Goal: Navigation & Orientation: Find specific page/section

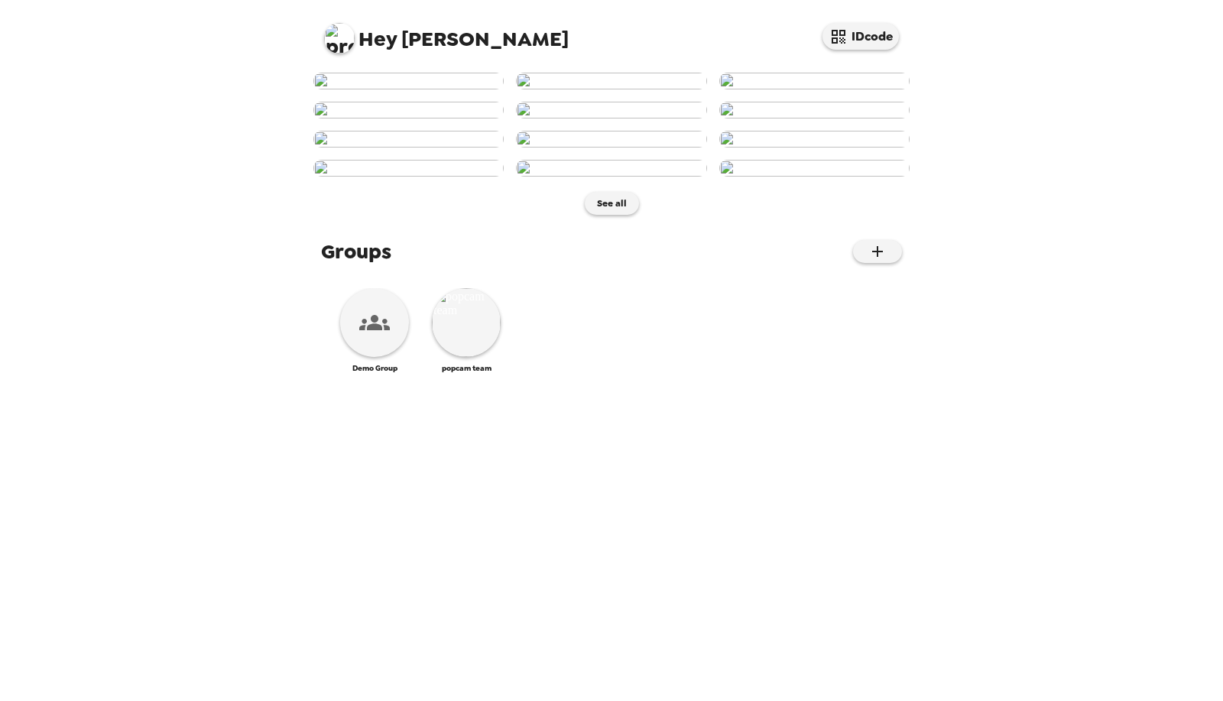
click at [337, 40] on img at bounding box center [339, 38] width 31 height 31
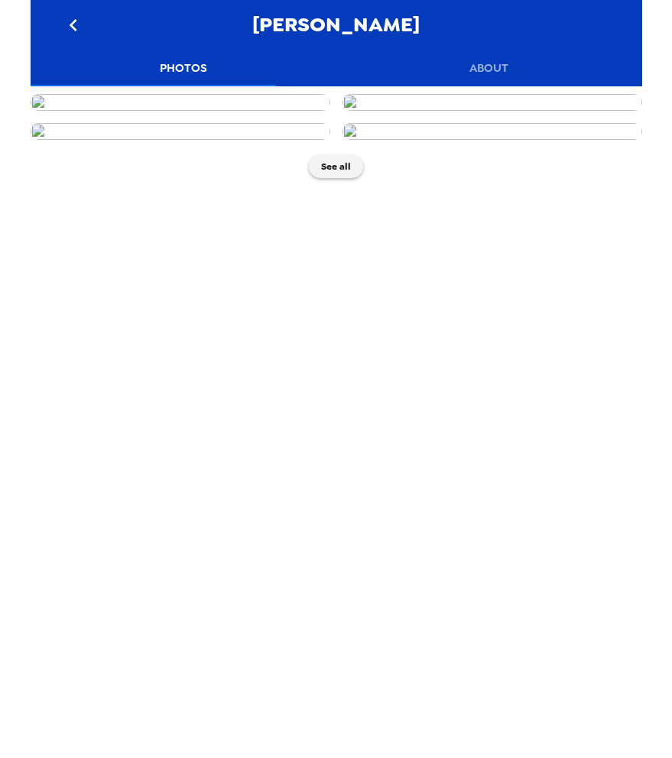
scroll to position [159, 0]
click at [63, 13] on icon "go back" at bounding box center [73, 25] width 24 height 24
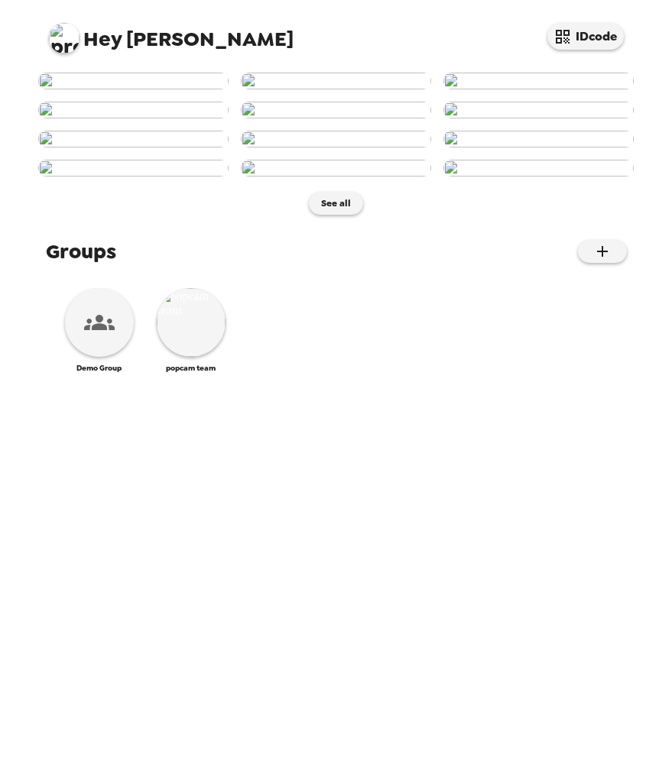
click at [64, 40] on img at bounding box center [64, 38] width 31 height 31
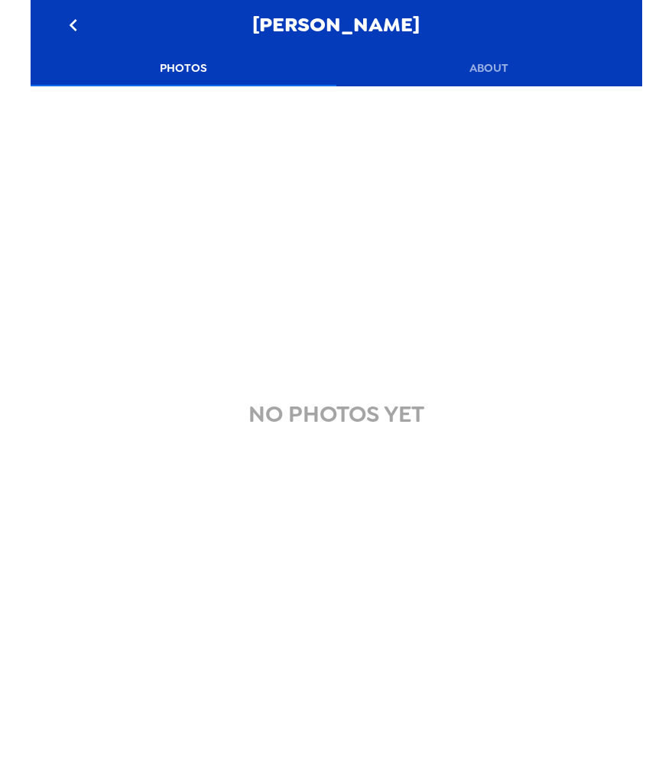
click at [460, 63] on button "About" at bounding box center [489, 68] width 306 height 37
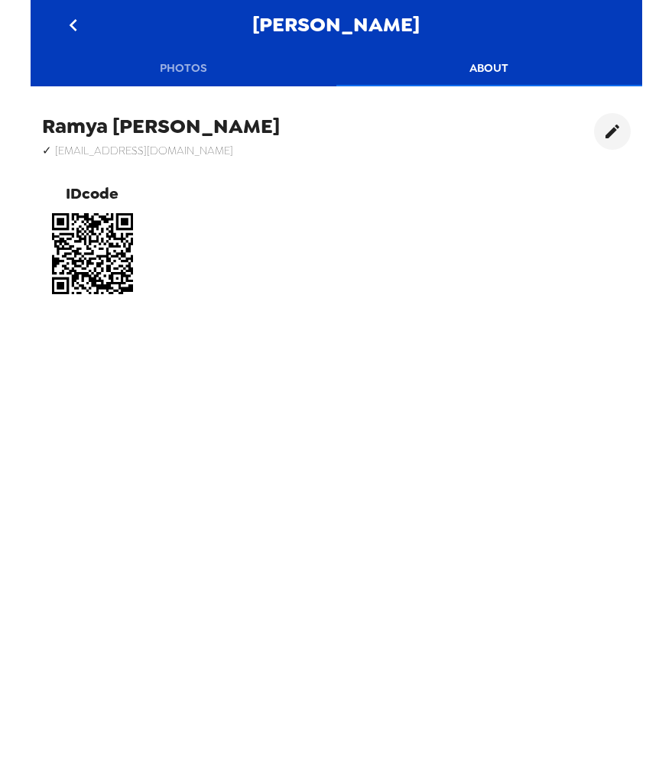
click at [204, 62] on button "Photos" at bounding box center [184, 68] width 306 height 37
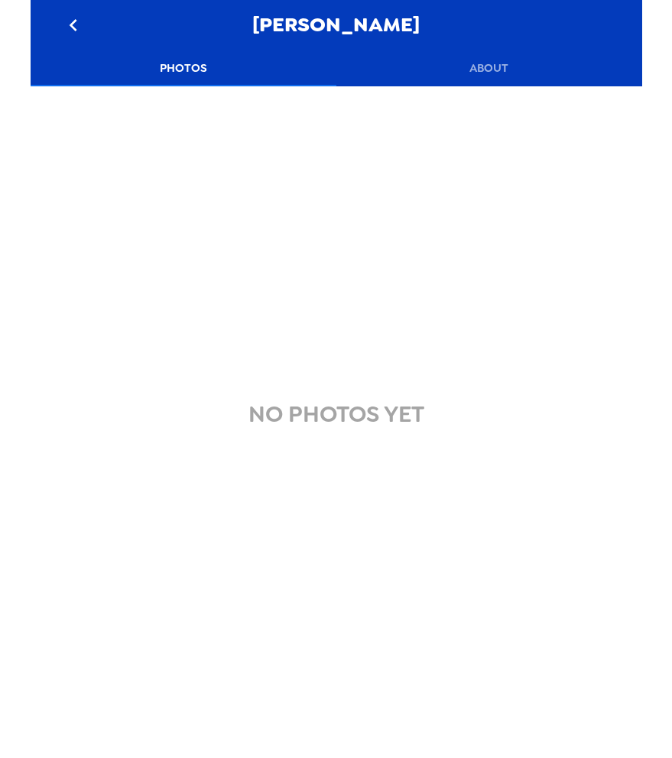
click at [471, 66] on button "About" at bounding box center [489, 68] width 306 height 37
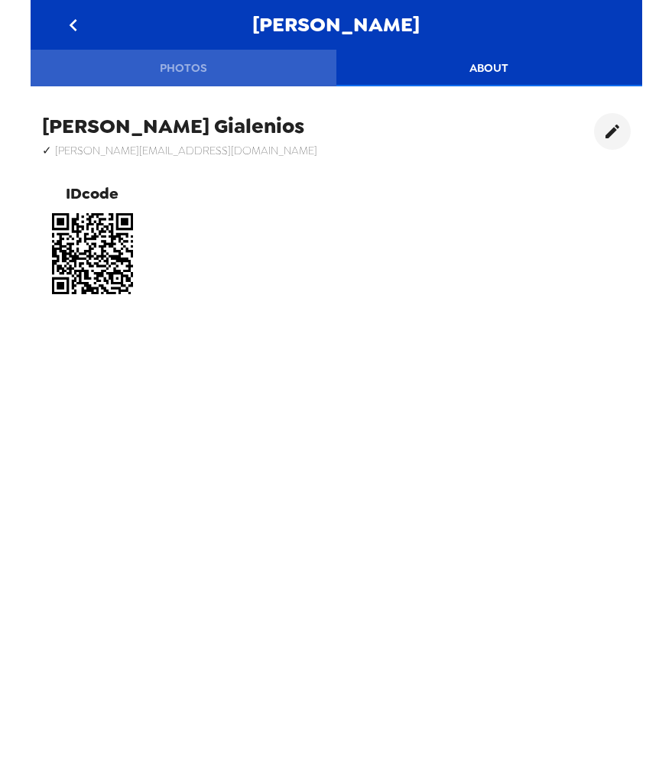
click at [190, 63] on button "Photos" at bounding box center [184, 68] width 306 height 37
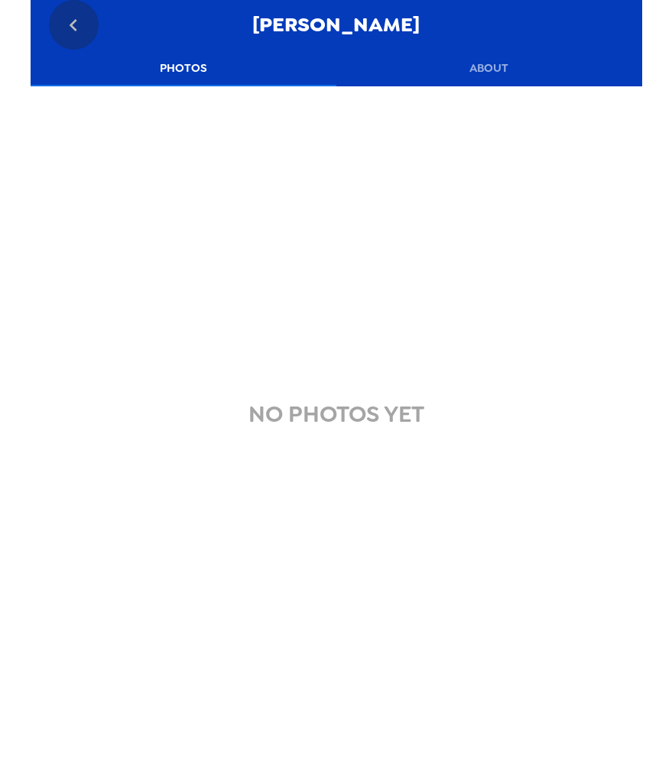
click at [89, 25] on button "go back" at bounding box center [74, 25] width 50 height 50
